Goal: Find specific page/section: Find specific page/section

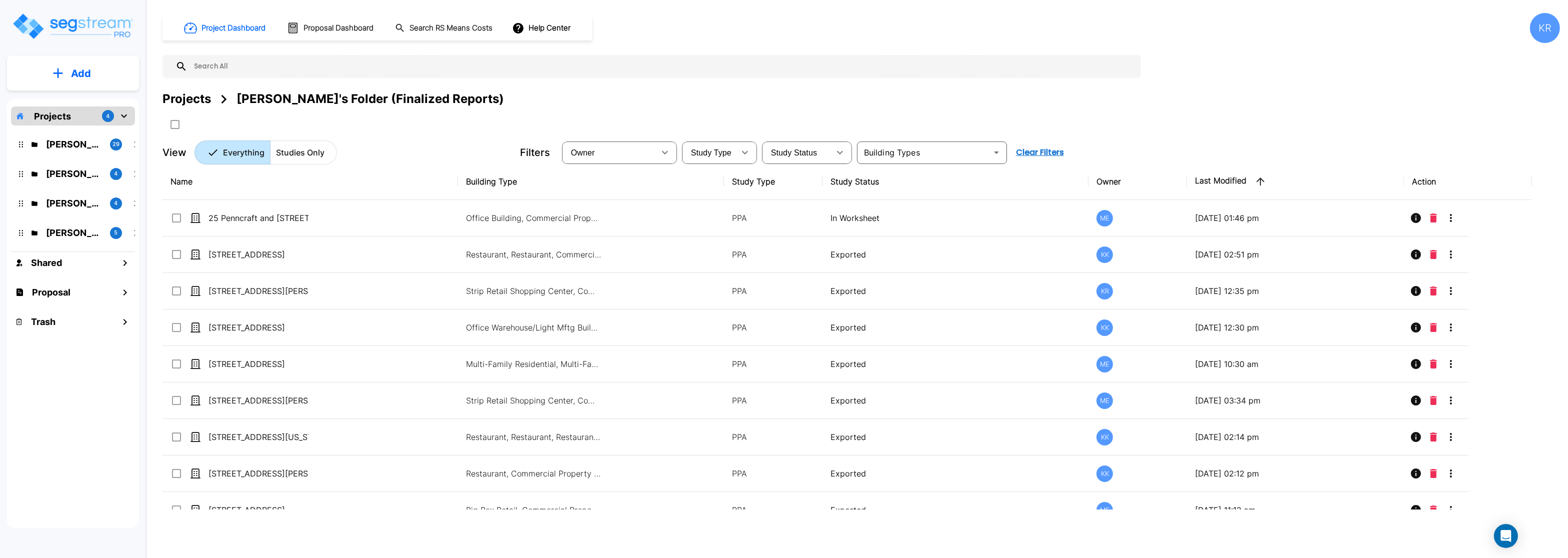
click at [64, 196] on div "[PERSON_NAME] 4" at bounding box center [80, 203] width 131 height 21
click at [65, 202] on p "[PERSON_NAME]" at bounding box center [74, 203] width 56 height 14
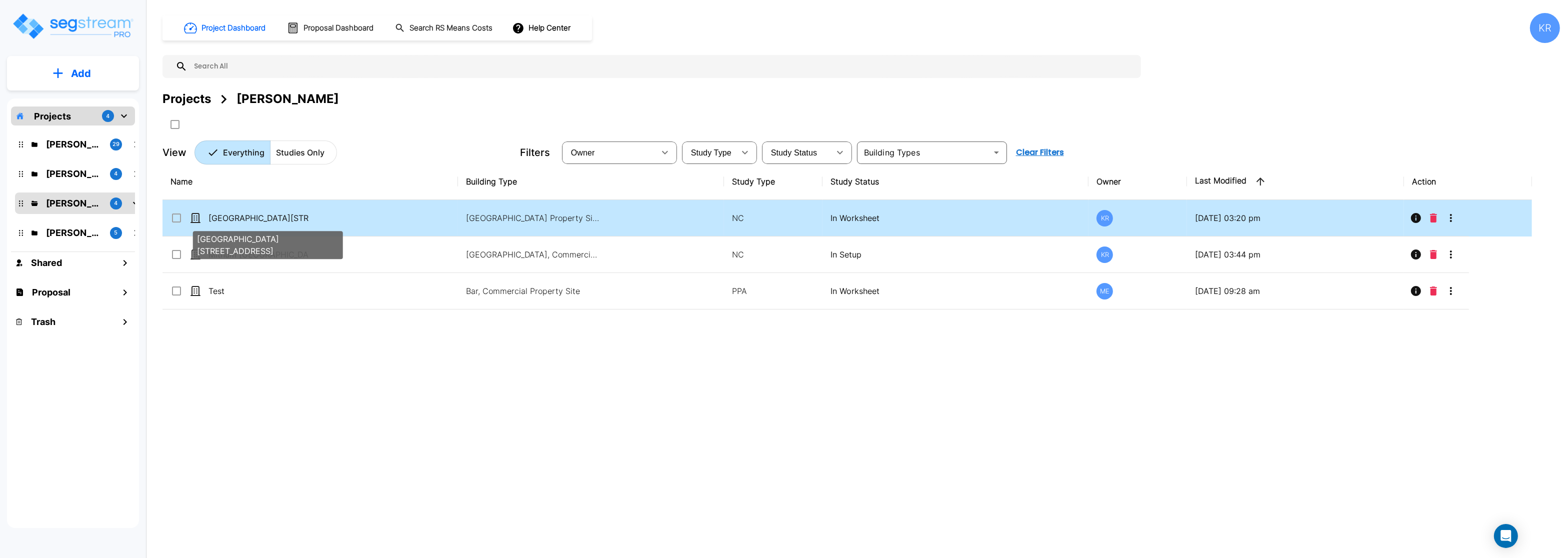
click at [242, 219] on p "[GEOGRAPHIC_DATA][STREET_ADDRESS]" at bounding box center [258, 218] width 100 height 12
checkbox input "true"
click at [242, 219] on p "[GEOGRAPHIC_DATA][STREET_ADDRESS]" at bounding box center [258, 218] width 100 height 12
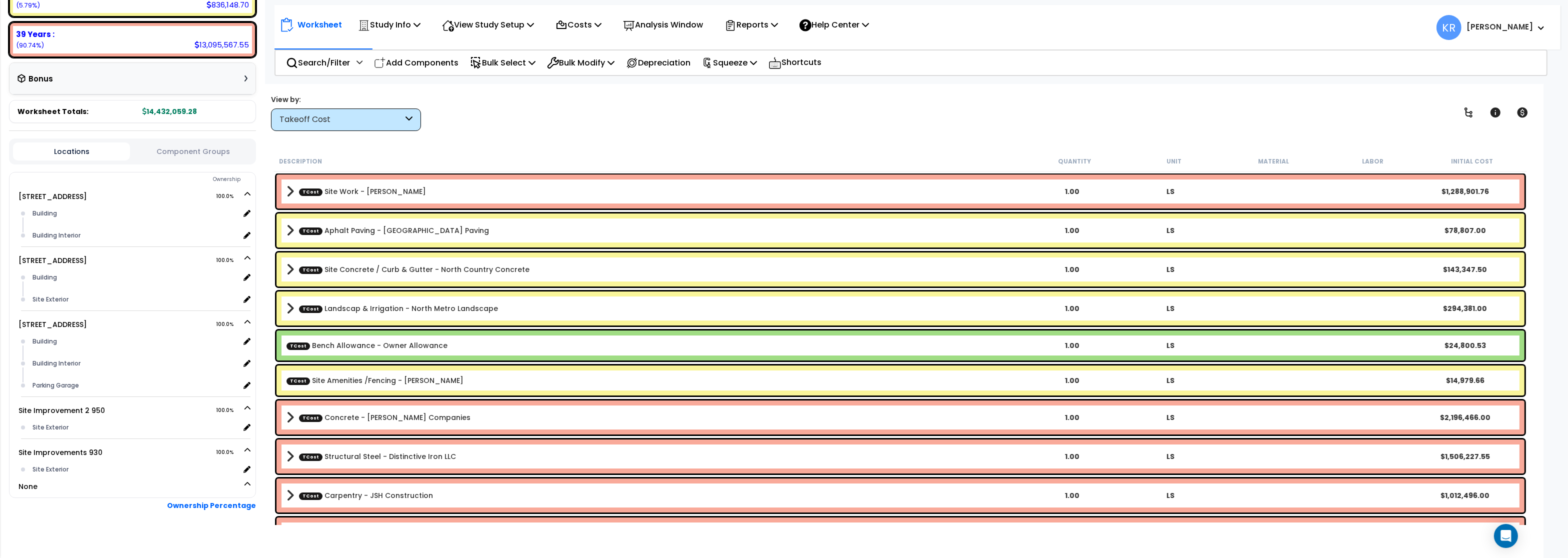
scroll to position [240, 0]
click at [294, 120] on div "Takeoff Cost" at bounding box center [341, 120] width 123 height 11
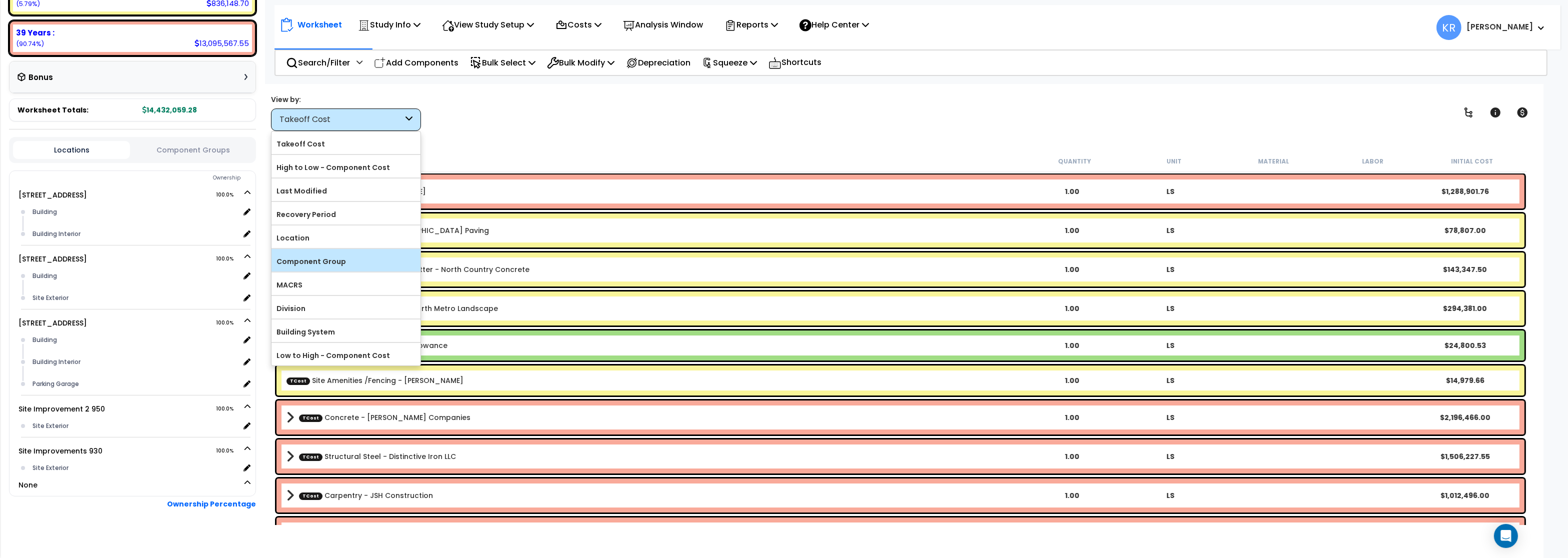
click at [314, 261] on label "Component Group" at bounding box center [346, 261] width 149 height 15
click at [0, 0] on input "Component Group" at bounding box center [0, 0] width 0 height 0
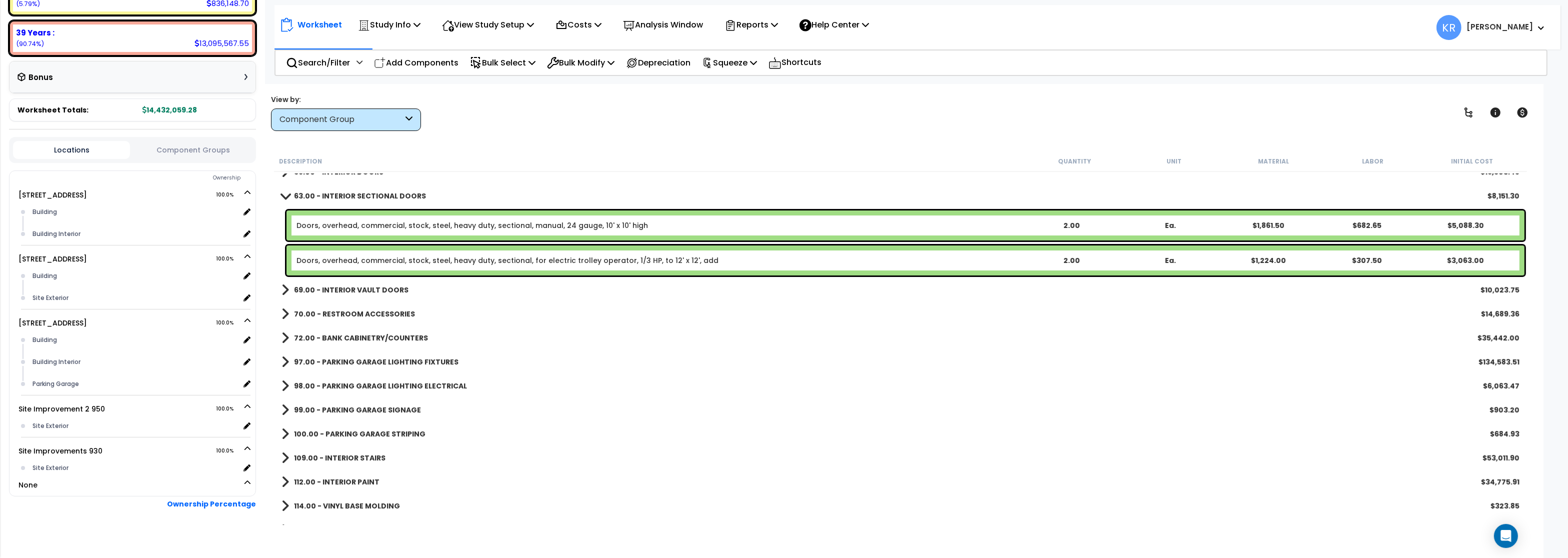
scroll to position [0, 0]
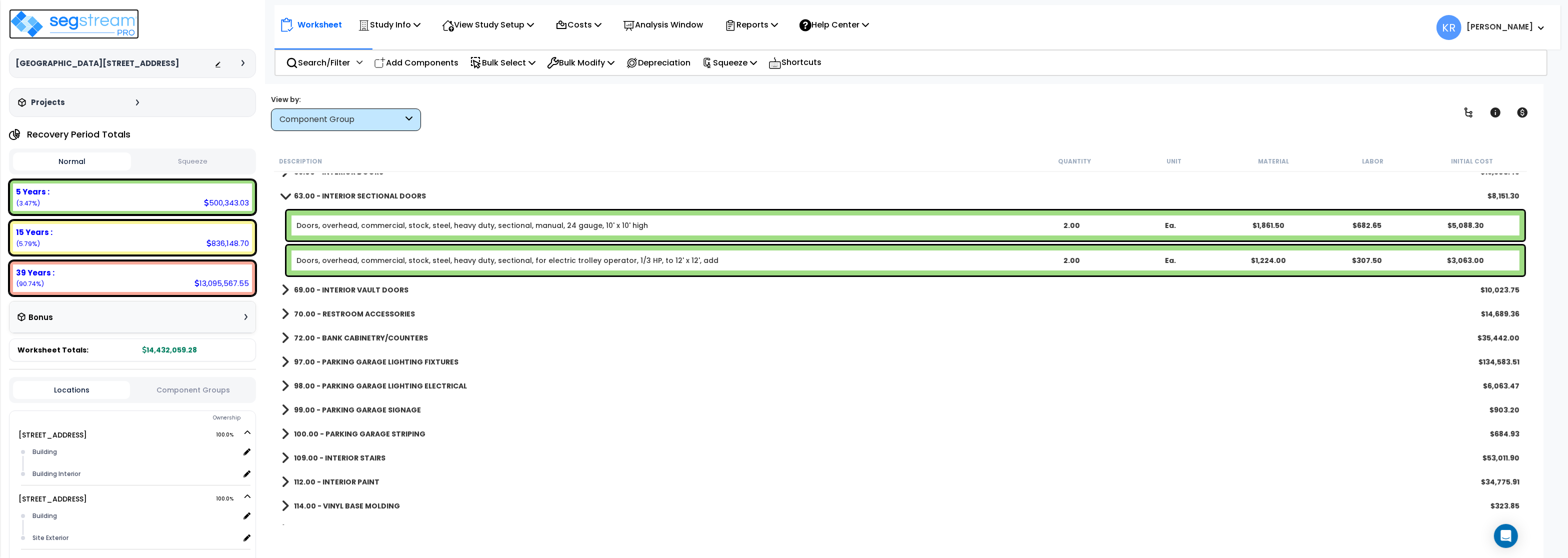
click at [102, 15] on img at bounding box center [74, 24] width 130 height 30
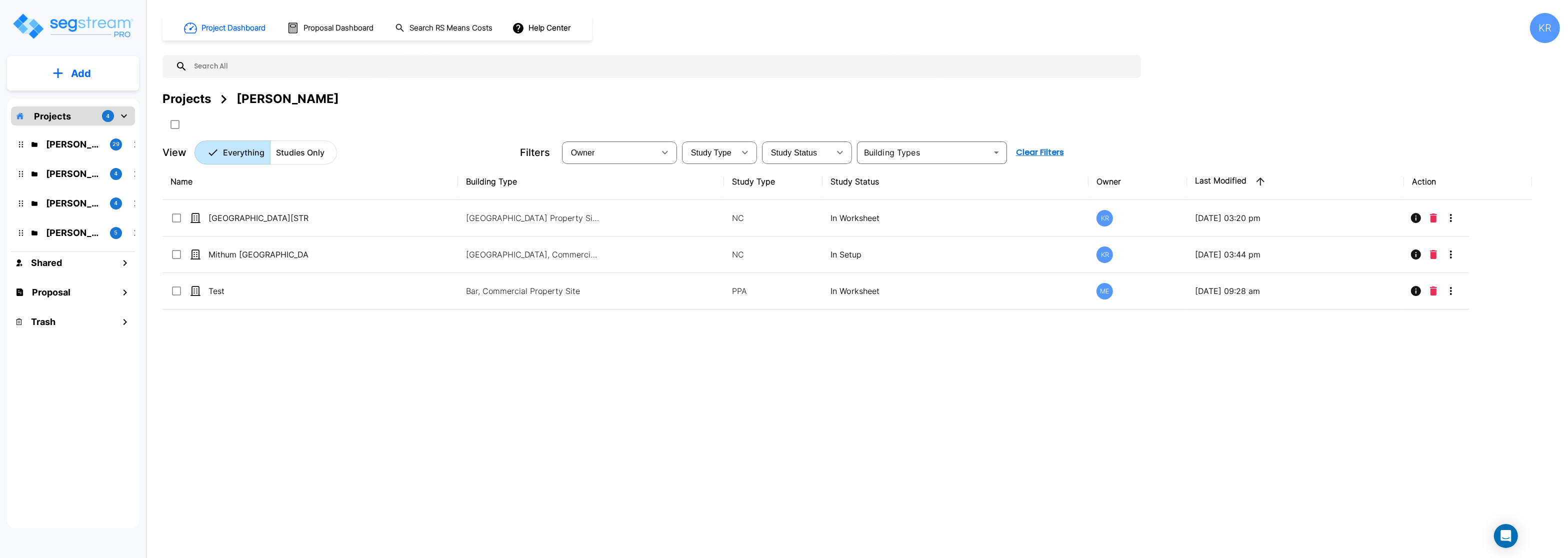
click at [53, 144] on p "[PERSON_NAME]'s Folder (Finalized Reports)" at bounding box center [74, 144] width 56 height 14
